Goal: Transaction & Acquisition: Purchase product/service

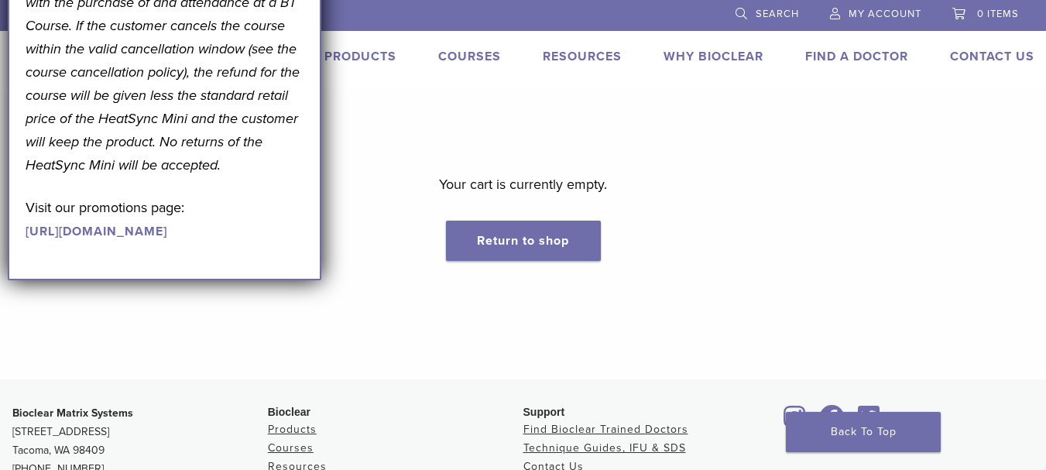
click at [873, 13] on span "My Account" at bounding box center [885, 14] width 73 height 12
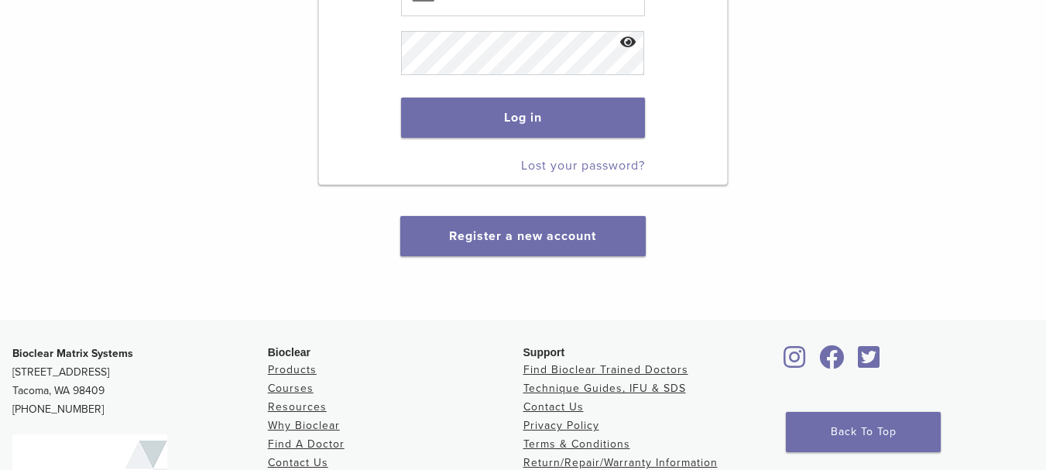
scroll to position [310, 0]
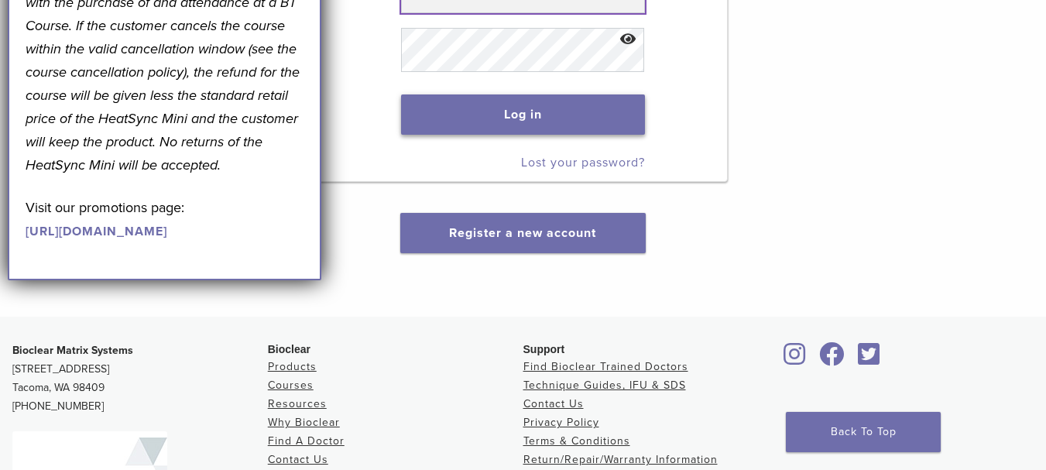
type input "**********"
click at [499, 135] on button "Log in" at bounding box center [523, 114] width 245 height 40
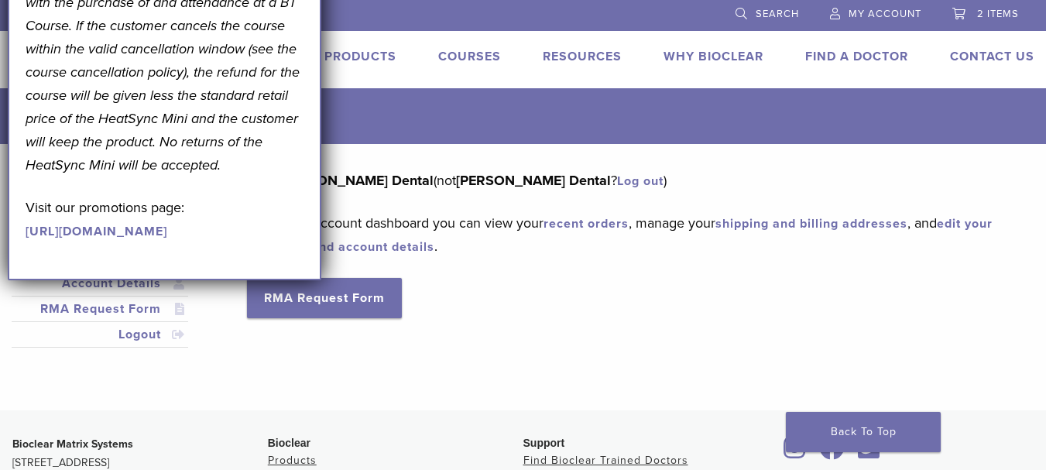
click at [969, 9] on link "2 items" at bounding box center [985, 11] width 67 height 23
click at [979, 19] on span "2 items" at bounding box center [998, 14] width 42 height 12
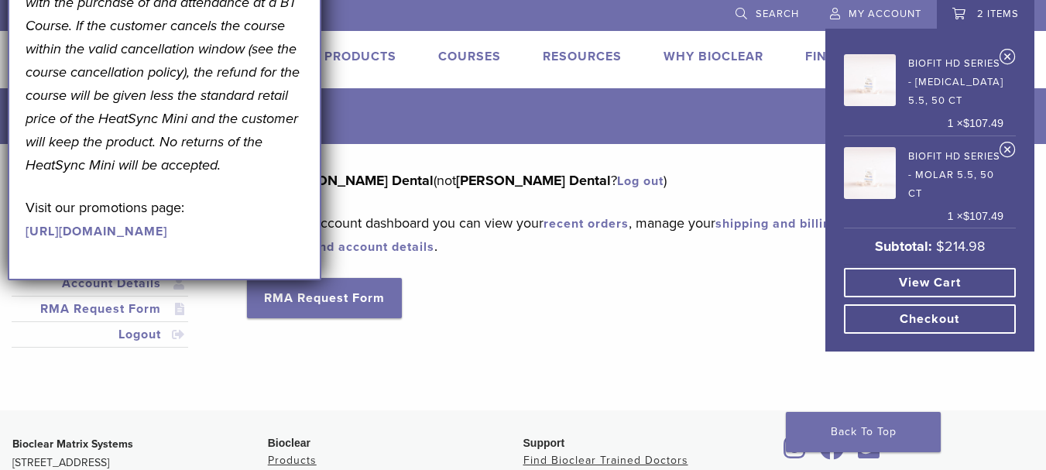
click at [967, 297] on link "View cart" at bounding box center [930, 282] width 172 height 29
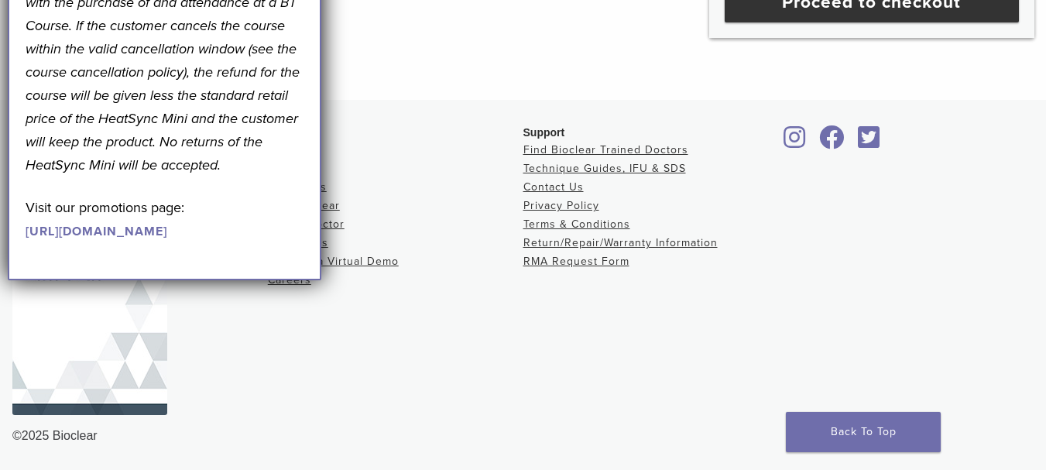
scroll to position [1007, 0]
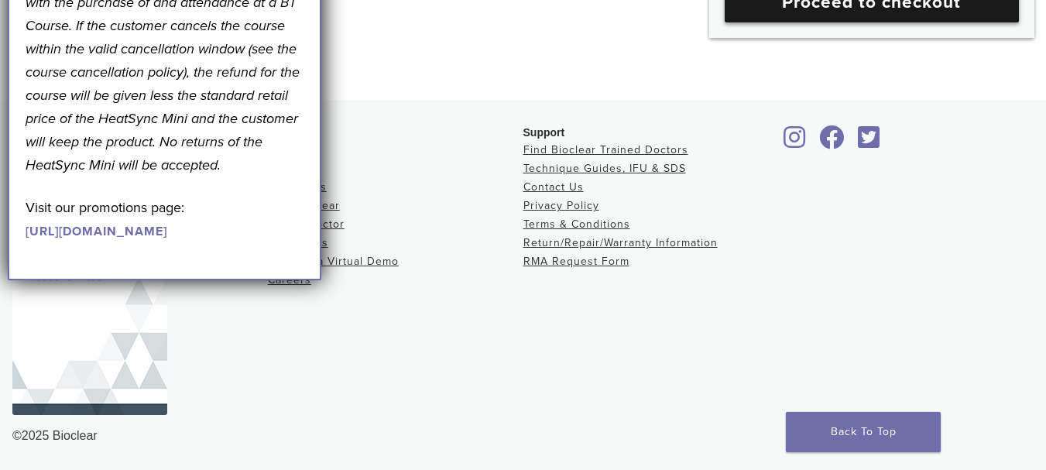
click at [832, 22] on link "Proceed to checkout" at bounding box center [872, 2] width 294 height 40
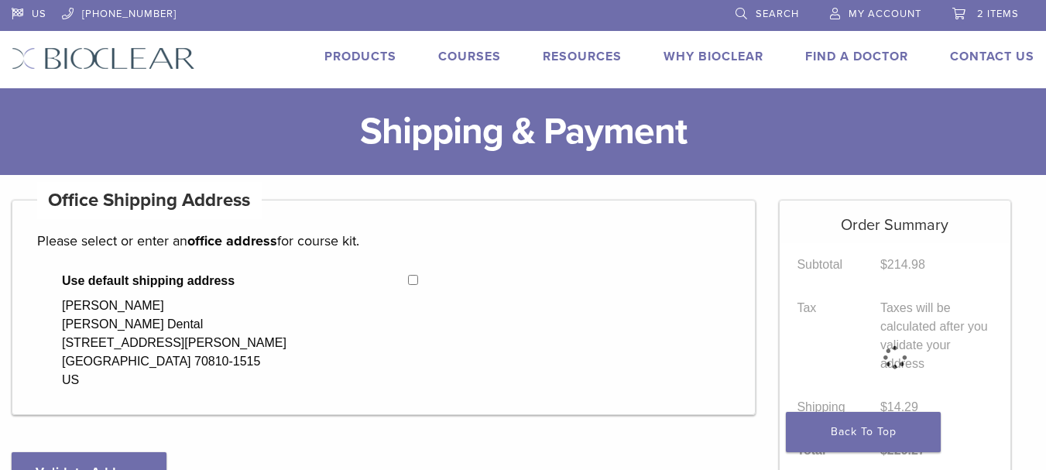
select select "**"
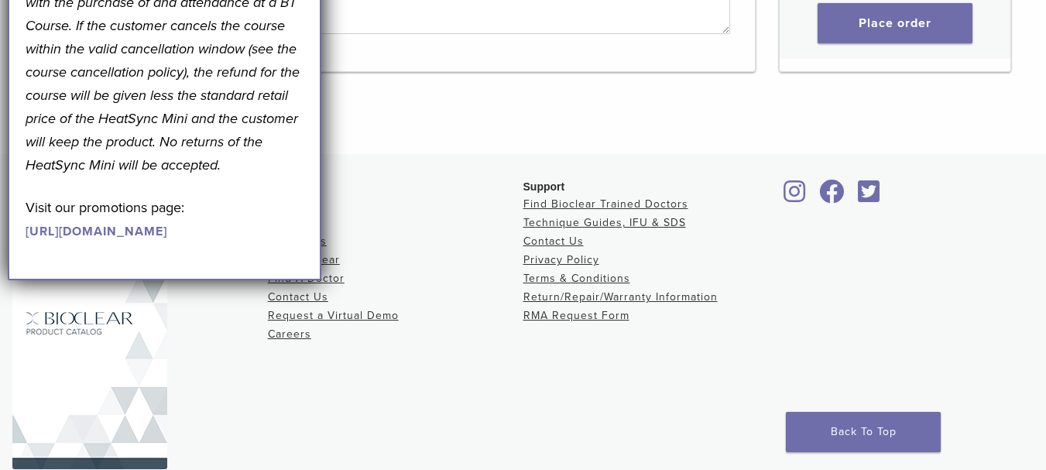
scroll to position [1859, 0]
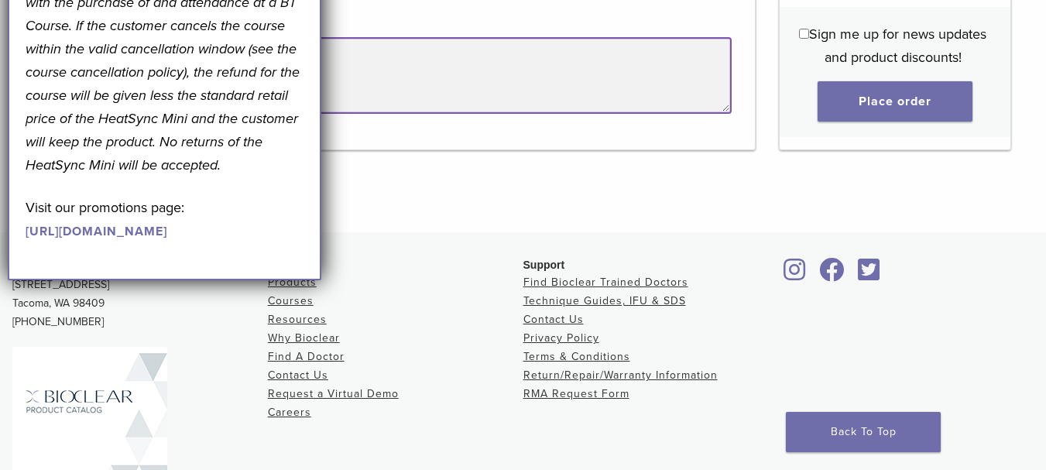
scroll to position [1626, 0]
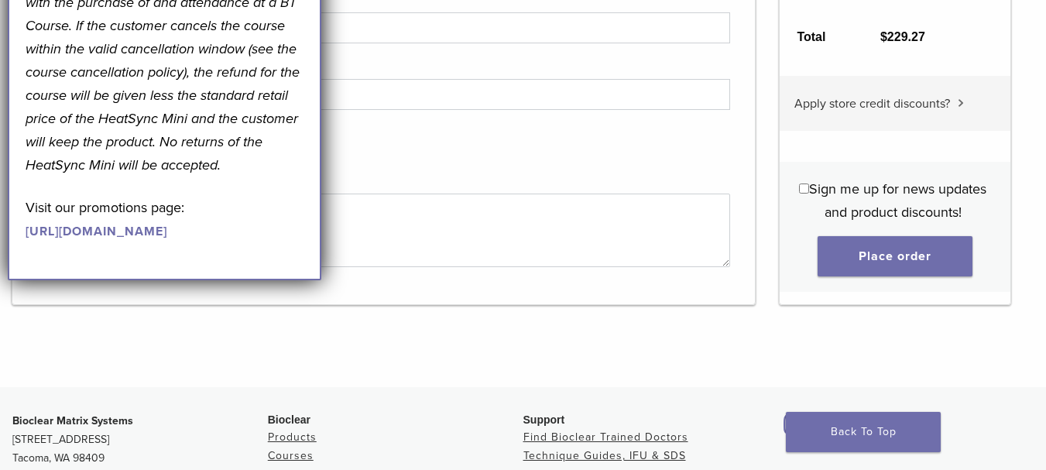
drag, startPoint x: 259, startPoint y: 60, endPoint x: 322, endPoint y: 69, distance: 63.4
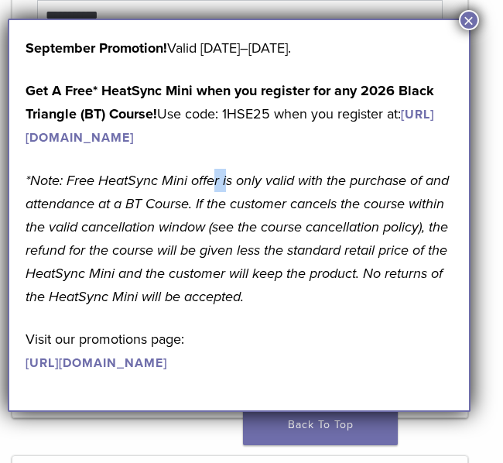
click at [472, 21] on button "×" at bounding box center [469, 20] width 20 height 20
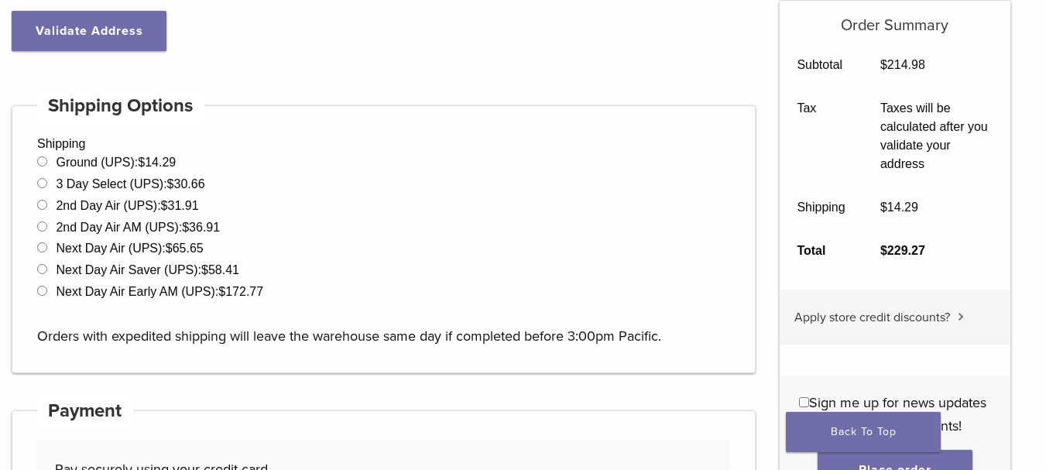
scroll to position [465, 0]
